Goal: Information Seeking & Learning: Learn about a topic

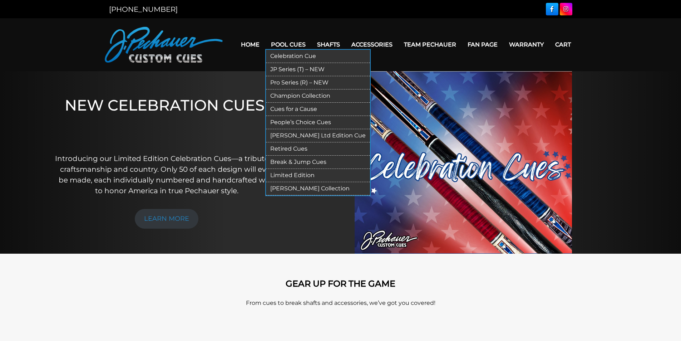
click at [290, 55] on link "Celebration Cue" at bounding box center [318, 56] width 104 height 13
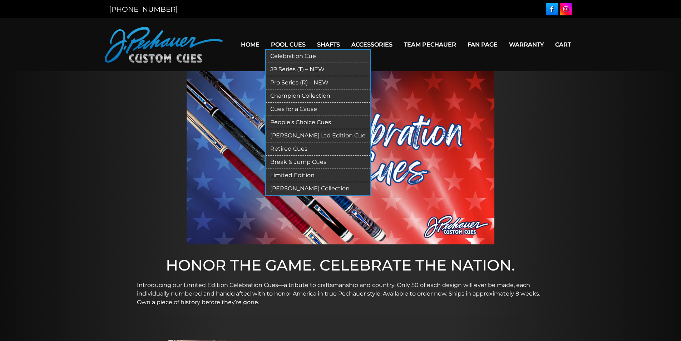
click at [289, 69] on link "JP Series (T) – NEW" at bounding box center [318, 69] width 104 height 13
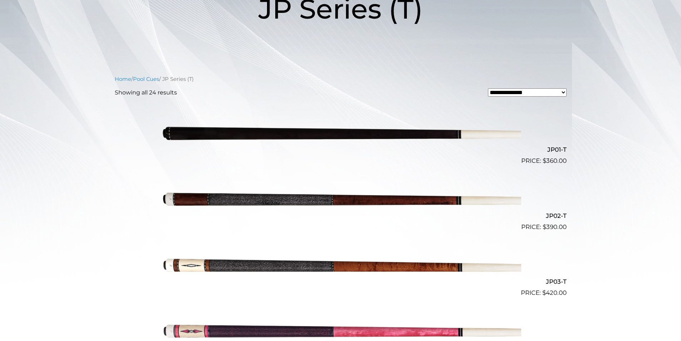
scroll to position [143, 0]
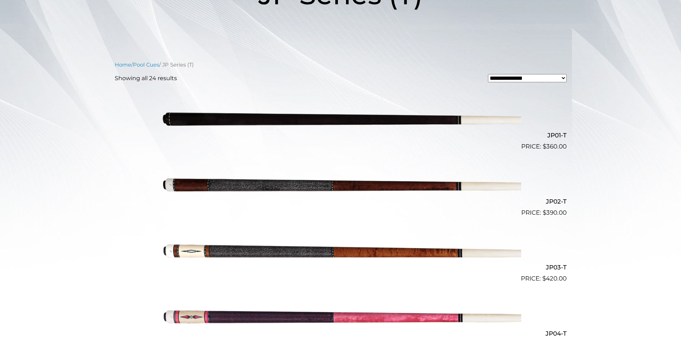
click at [564, 79] on select "**********" at bounding box center [527, 78] width 79 height 8
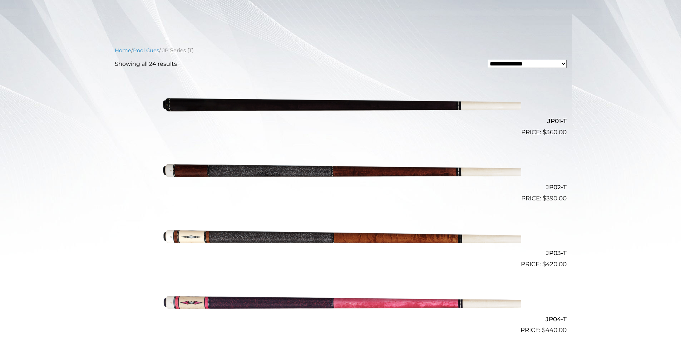
scroll to position [0, 0]
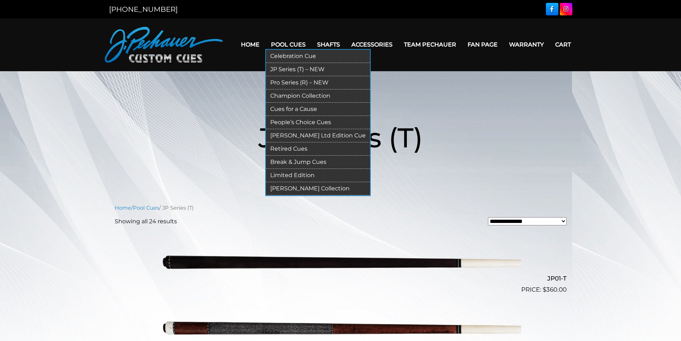
click at [304, 84] on link "Pro Series (R) – NEW" at bounding box center [318, 82] width 104 height 13
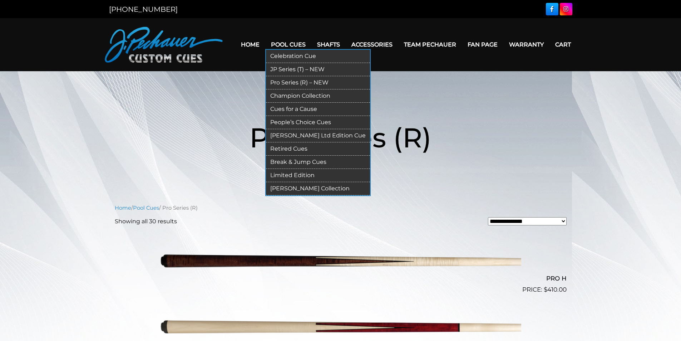
click at [288, 96] on link "Champion Collection" at bounding box center [318, 95] width 104 height 13
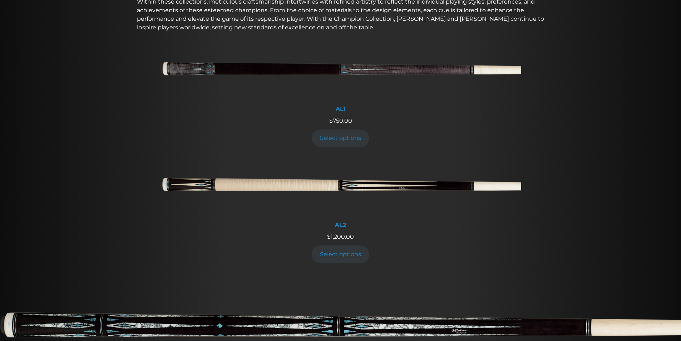
scroll to position [282, 0]
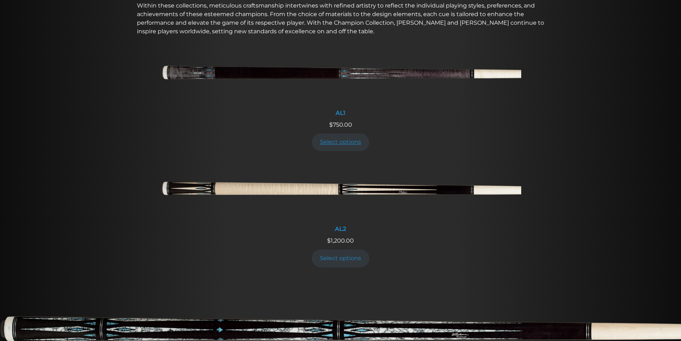
click at [349, 142] on link "Select options" at bounding box center [341, 142] width 58 height 18
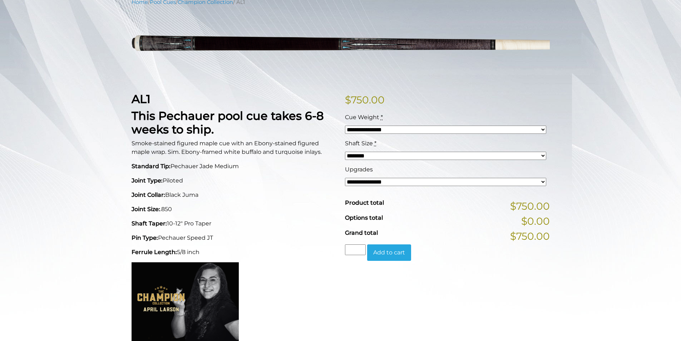
scroll to position [107, 0]
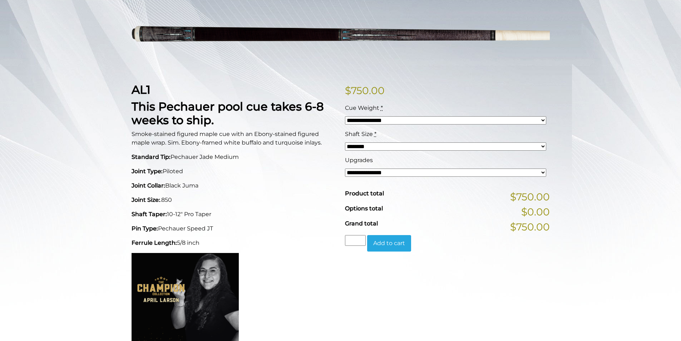
click at [543, 120] on select "**********" at bounding box center [445, 120] width 201 height 8
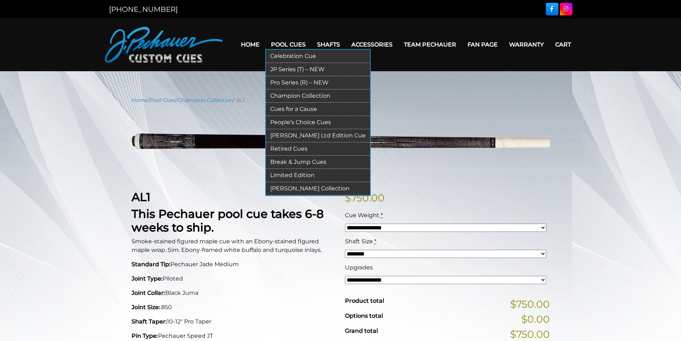
click at [290, 107] on link "Cues for a Cause" at bounding box center [318, 109] width 104 height 13
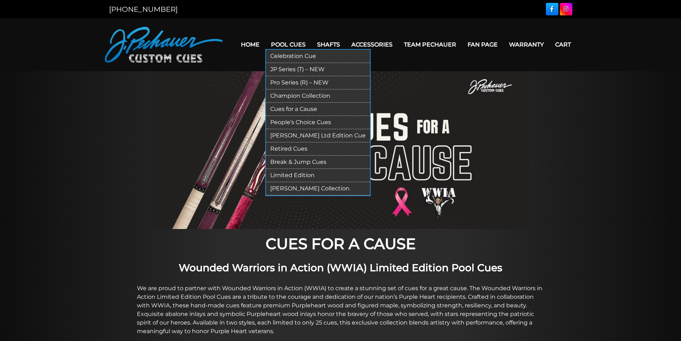
click at [294, 120] on link "People’s Choice Cues" at bounding box center [318, 122] width 104 height 13
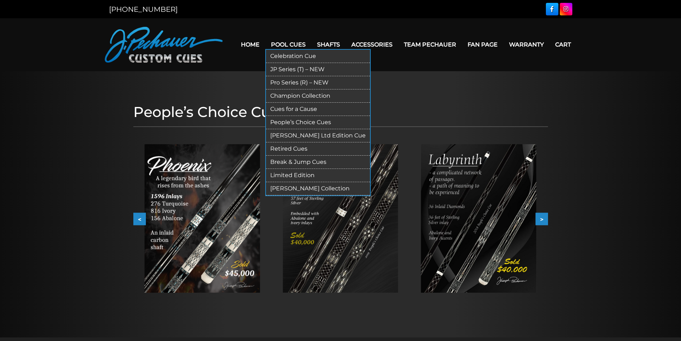
click at [307, 134] on link "[PERSON_NAME] Ltd Edition Cue" at bounding box center [318, 135] width 104 height 13
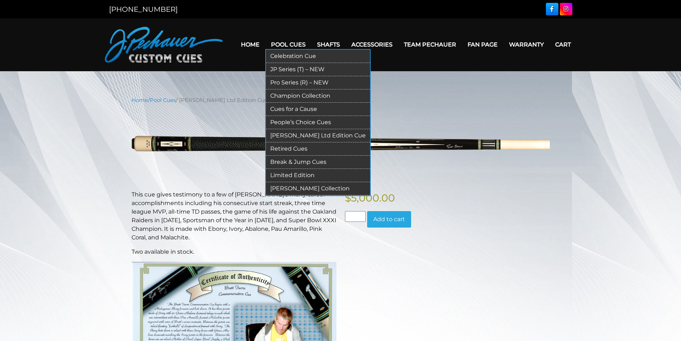
click at [300, 148] on link "Retired Cues" at bounding box center [318, 148] width 104 height 13
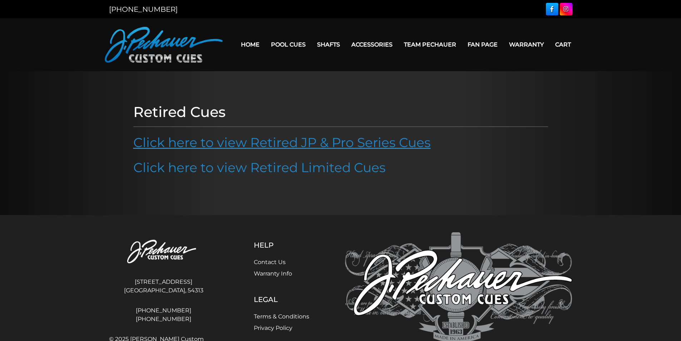
click at [387, 146] on link "Click here to view Retired JP & Pro Series Cues" at bounding box center [282, 142] width 298 height 16
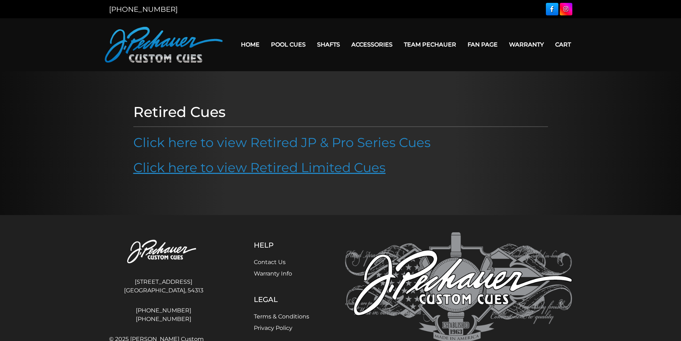
click at [244, 168] on link "Click here to view Retired Limited Cues" at bounding box center [259, 168] width 253 height 16
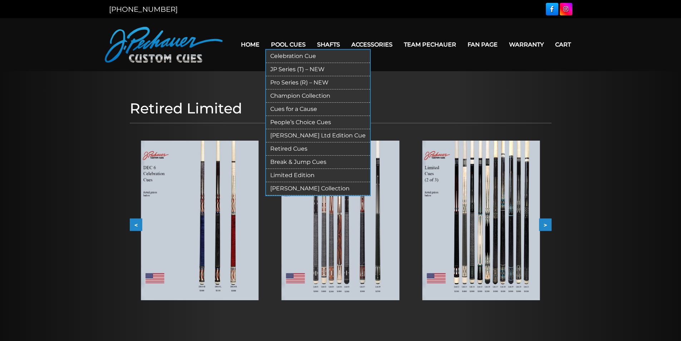
click at [290, 161] on link "Break & Jump Cues" at bounding box center [318, 162] width 104 height 13
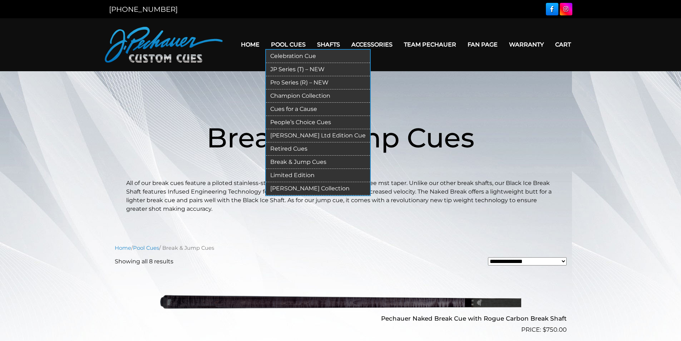
click at [300, 174] on link "Limited Edition" at bounding box center [318, 175] width 104 height 13
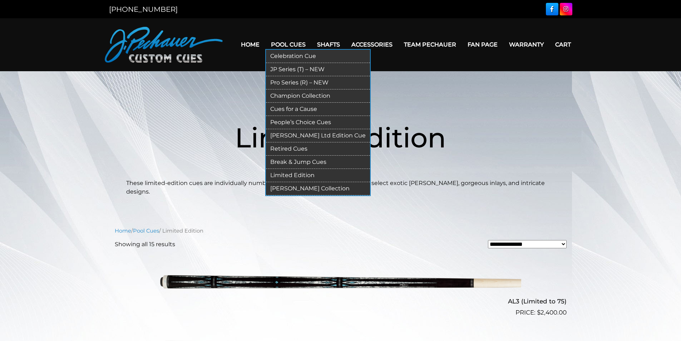
click at [298, 188] on link "[PERSON_NAME] Collection" at bounding box center [318, 188] width 104 height 13
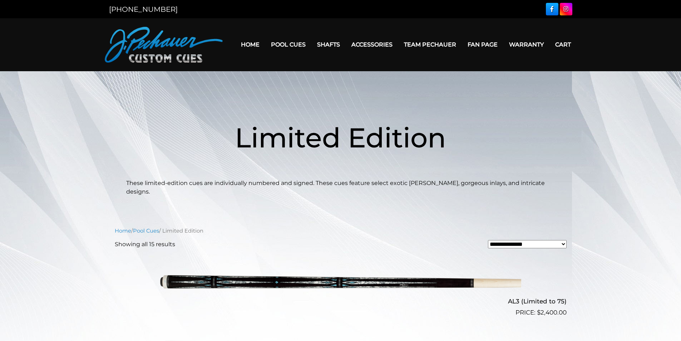
click at [251, 44] on link "Home" at bounding box center [250, 44] width 30 height 18
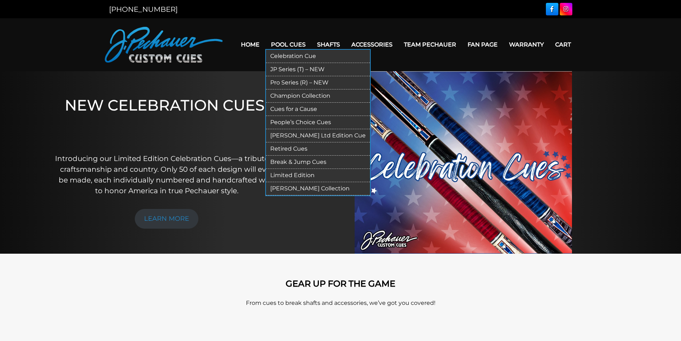
click at [293, 162] on link "Break & Jump Cues" at bounding box center [318, 162] width 104 height 13
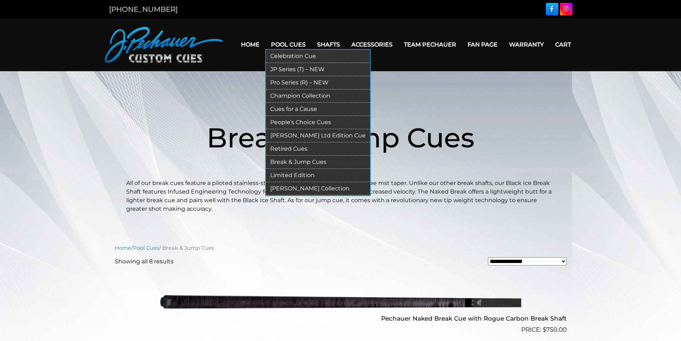
click at [292, 69] on link "JP Series (T) – NEW" at bounding box center [318, 69] width 104 height 13
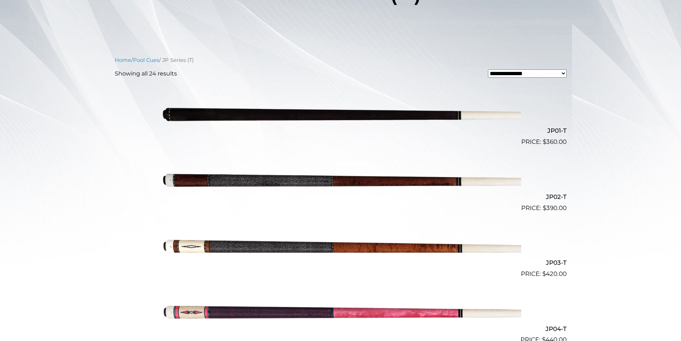
scroll to position [143, 0]
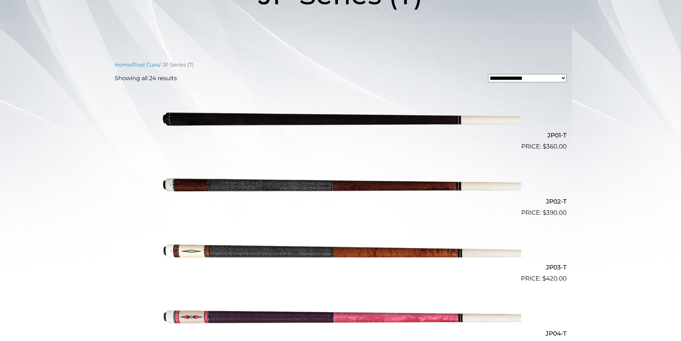
click at [446, 122] on img at bounding box center [340, 118] width 361 height 60
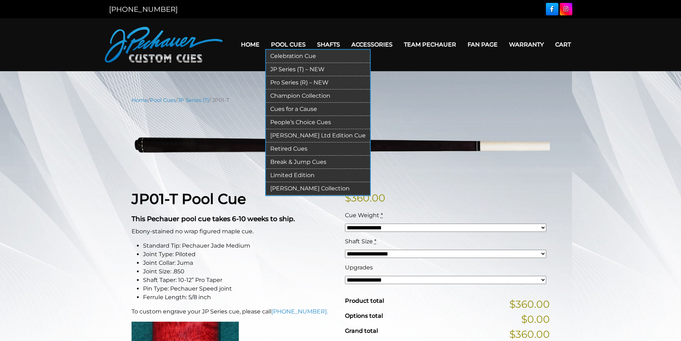
click at [295, 162] on link "Break & Jump Cues" at bounding box center [318, 162] width 104 height 13
